Goal: Task Accomplishment & Management: Manage account settings

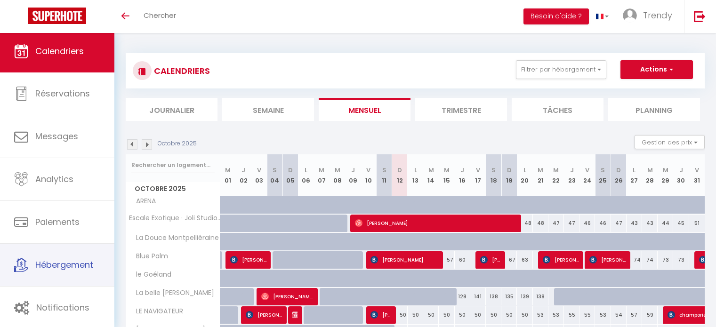
click at [64, 273] on link "Hébergement" at bounding box center [57, 265] width 114 height 42
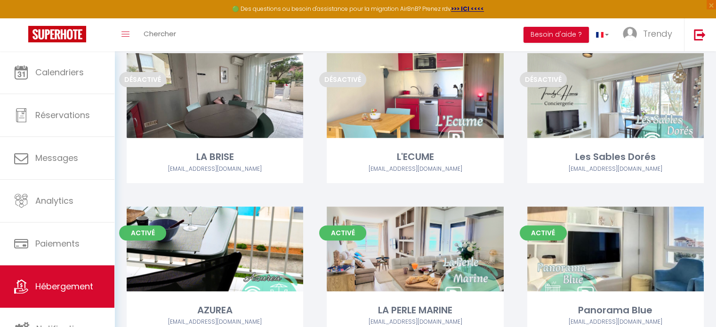
scroll to position [471, 0]
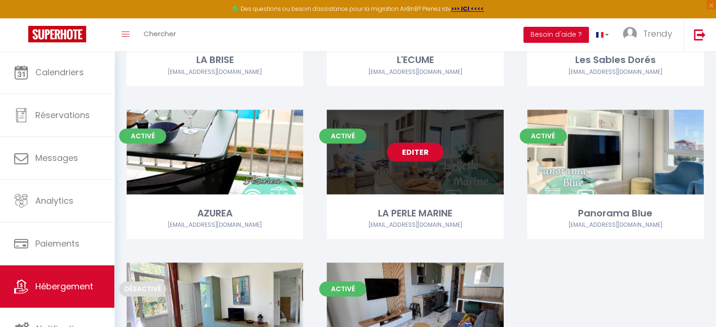
click at [411, 151] on link "Editer" at bounding box center [415, 152] width 56 height 19
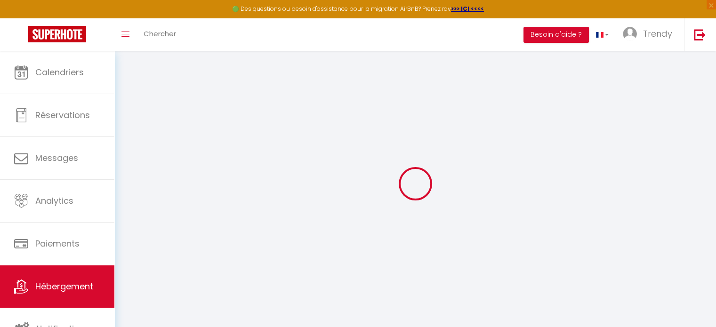
select select "12290-1180999253500690619"
select select "+ 25 %"
select select "+ 33 %"
select select "+ 4 %"
select select "+ 21 %"
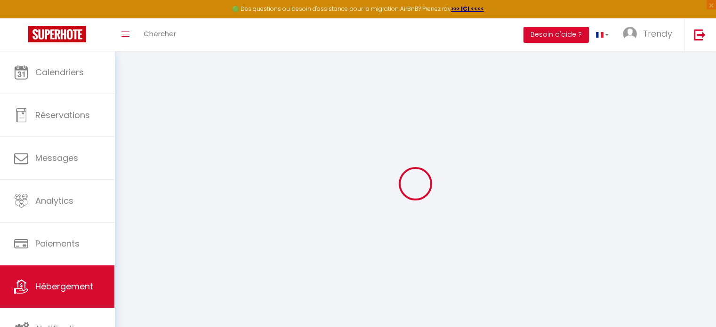
checkbox input "false"
checkbox input "true"
checkbox input "false"
select select "well_reviewed_guests"
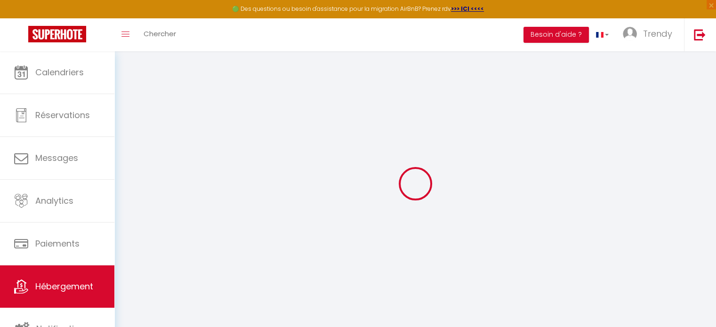
select select "EUR"
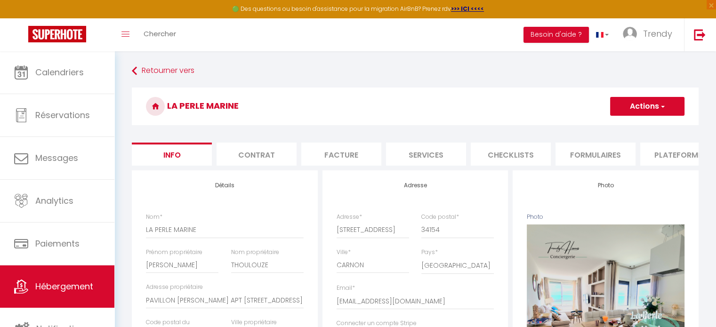
click at [666, 157] on li "Plateformes" at bounding box center [680, 154] width 80 height 23
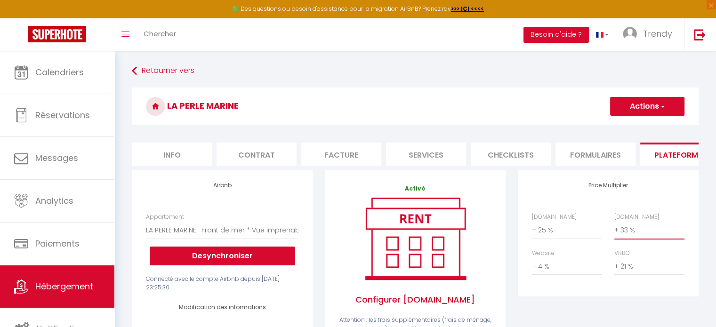
click at [634, 238] on select "0 + 1 % + 2 % + 3 % + 4 % + 5 % + 6 % + 7 % + 8 % + 9 %" at bounding box center [649, 230] width 70 height 18
select select "+ 35 %"
click at [614, 228] on select "0 + 1 % + 2 % + 3 % + 4 % + 5 % + 6 % + 7 % + 8 % + 9 %" at bounding box center [649, 230] width 70 height 18
drag, startPoint x: 655, startPoint y: 102, endPoint x: 656, endPoint y: 107, distance: 5.2
click at [655, 103] on button "Actions" at bounding box center [647, 106] width 74 height 19
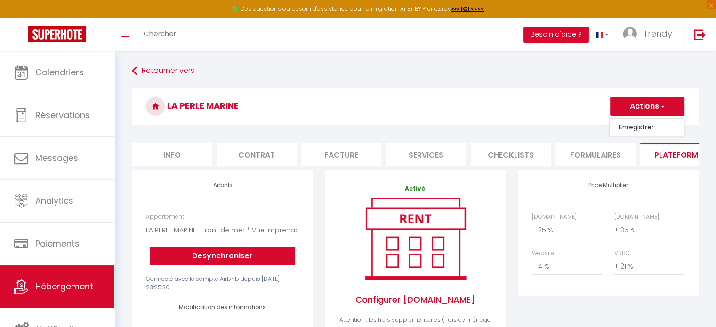
click at [655, 124] on link "Enregistrer" at bounding box center [647, 127] width 74 height 12
select select "well_reviewed_guests"
select select "EUR"
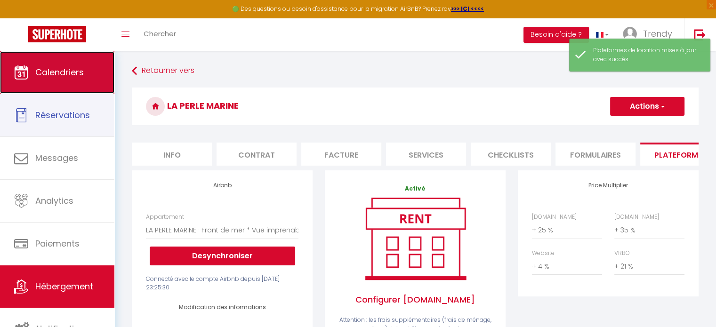
click at [45, 92] on link "Calendriers" at bounding box center [57, 72] width 114 height 42
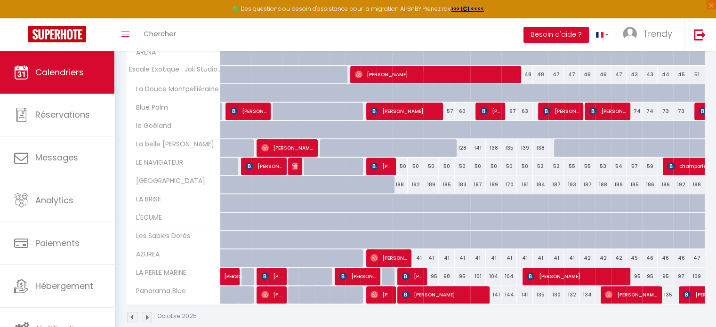
scroll to position [181, 0]
